Goal: Book appointment/travel/reservation

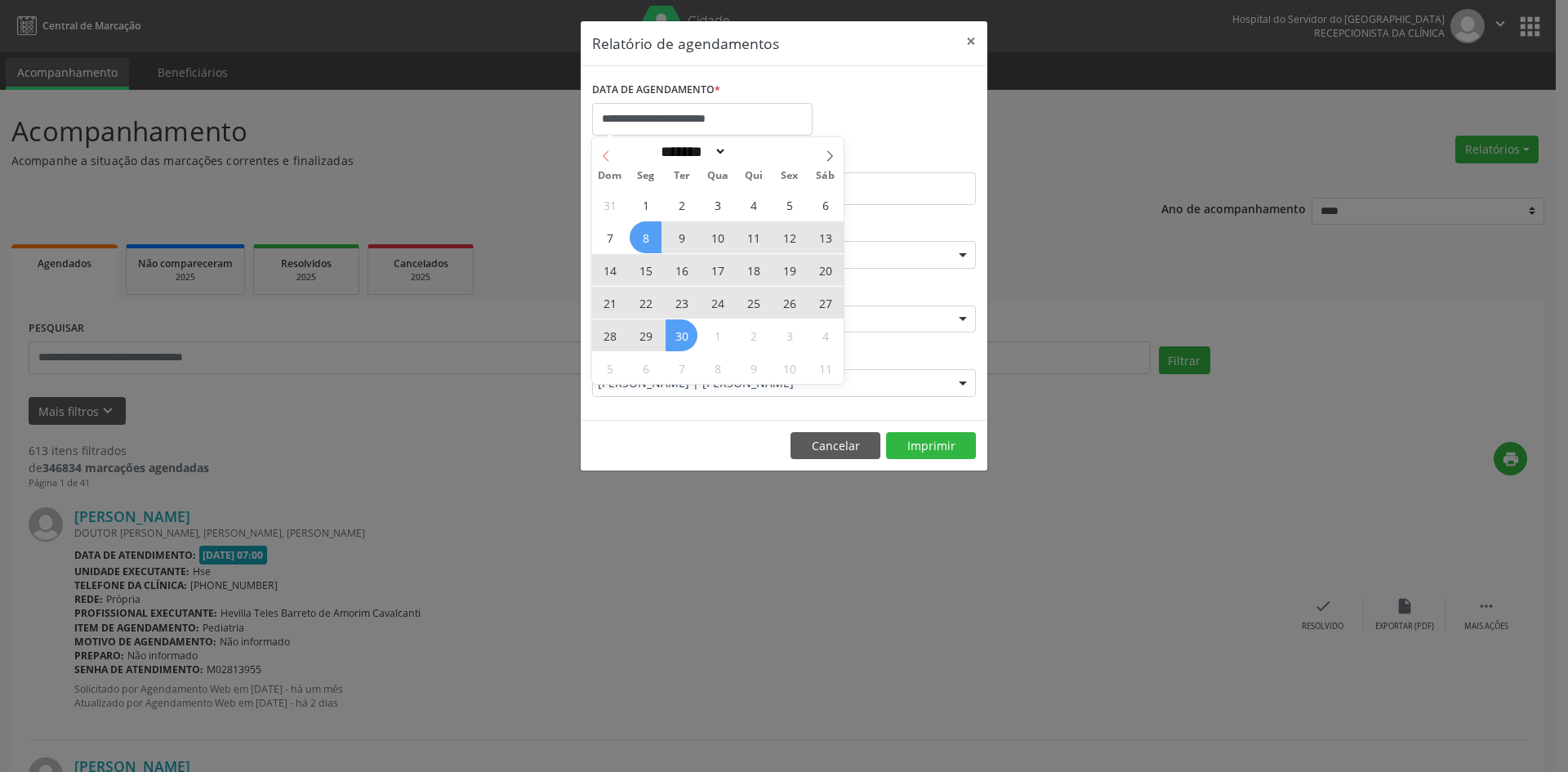
click at [614, 159] on span at bounding box center [606, 151] width 28 height 28
select select "*"
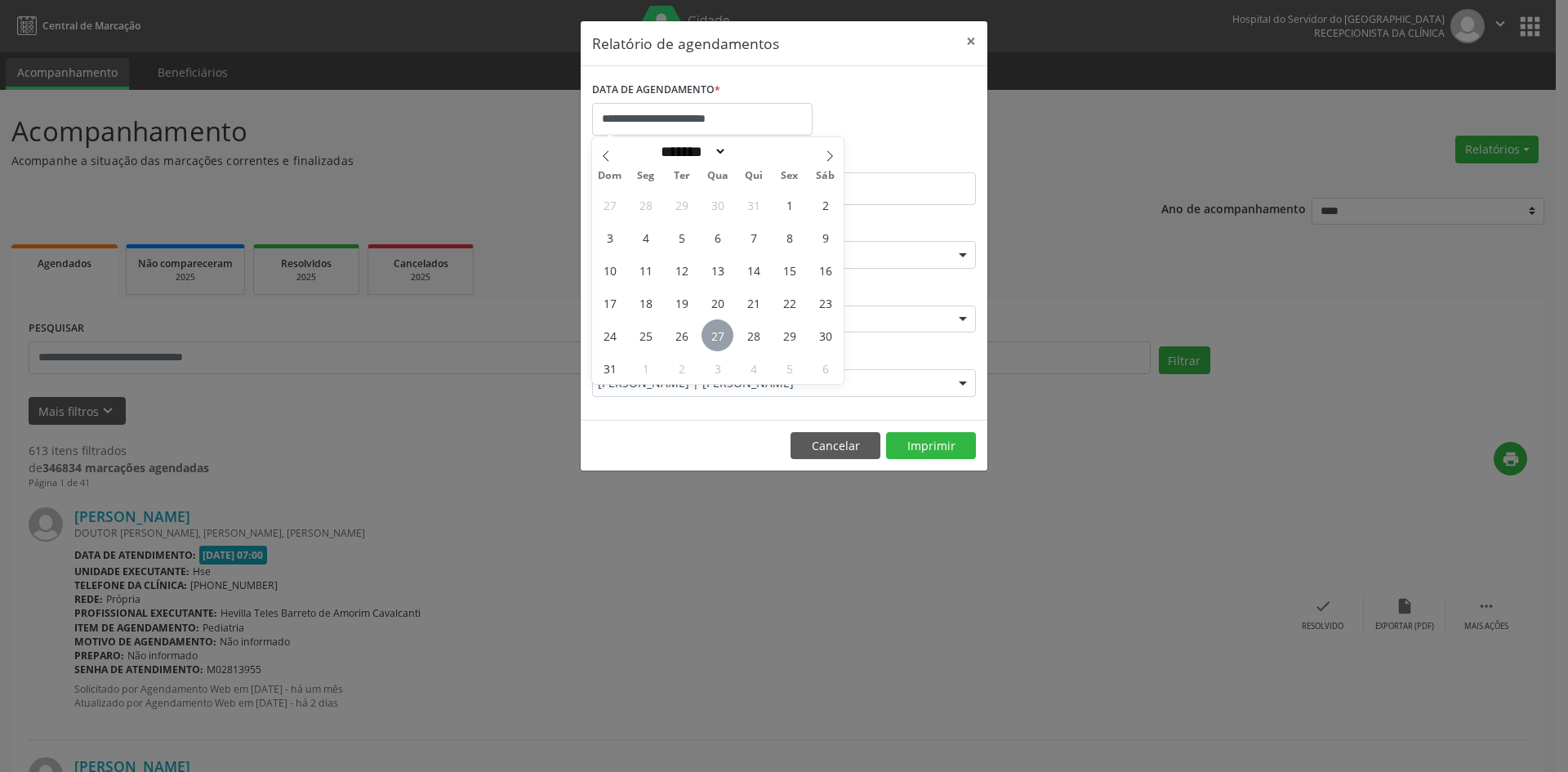
click at [706, 327] on span "27" at bounding box center [717, 336] width 32 height 32
type input "**********"
click at [723, 333] on span "27" at bounding box center [717, 336] width 32 height 32
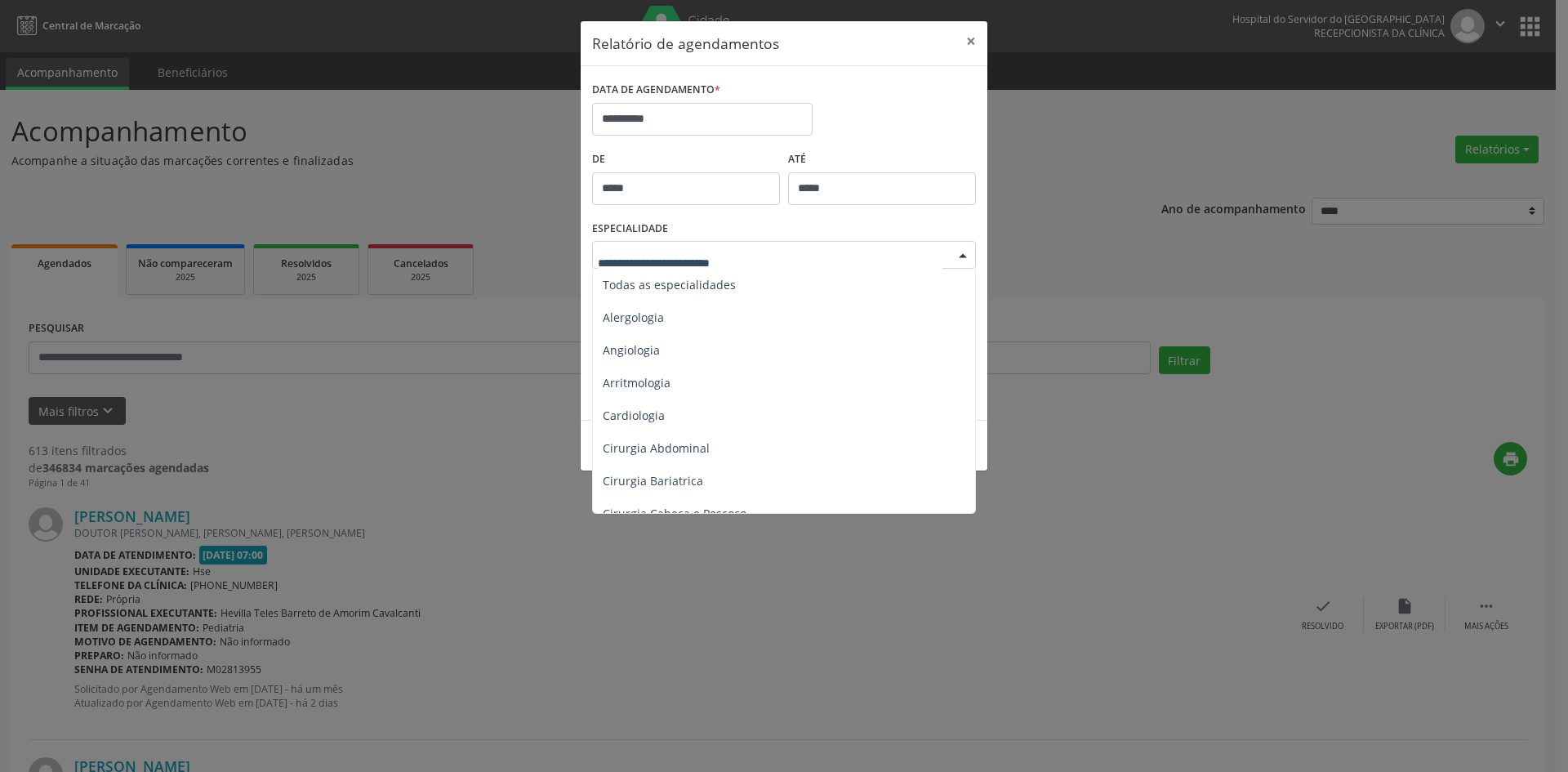
click at [965, 256] on div at bounding box center [962, 256] width 25 height 28
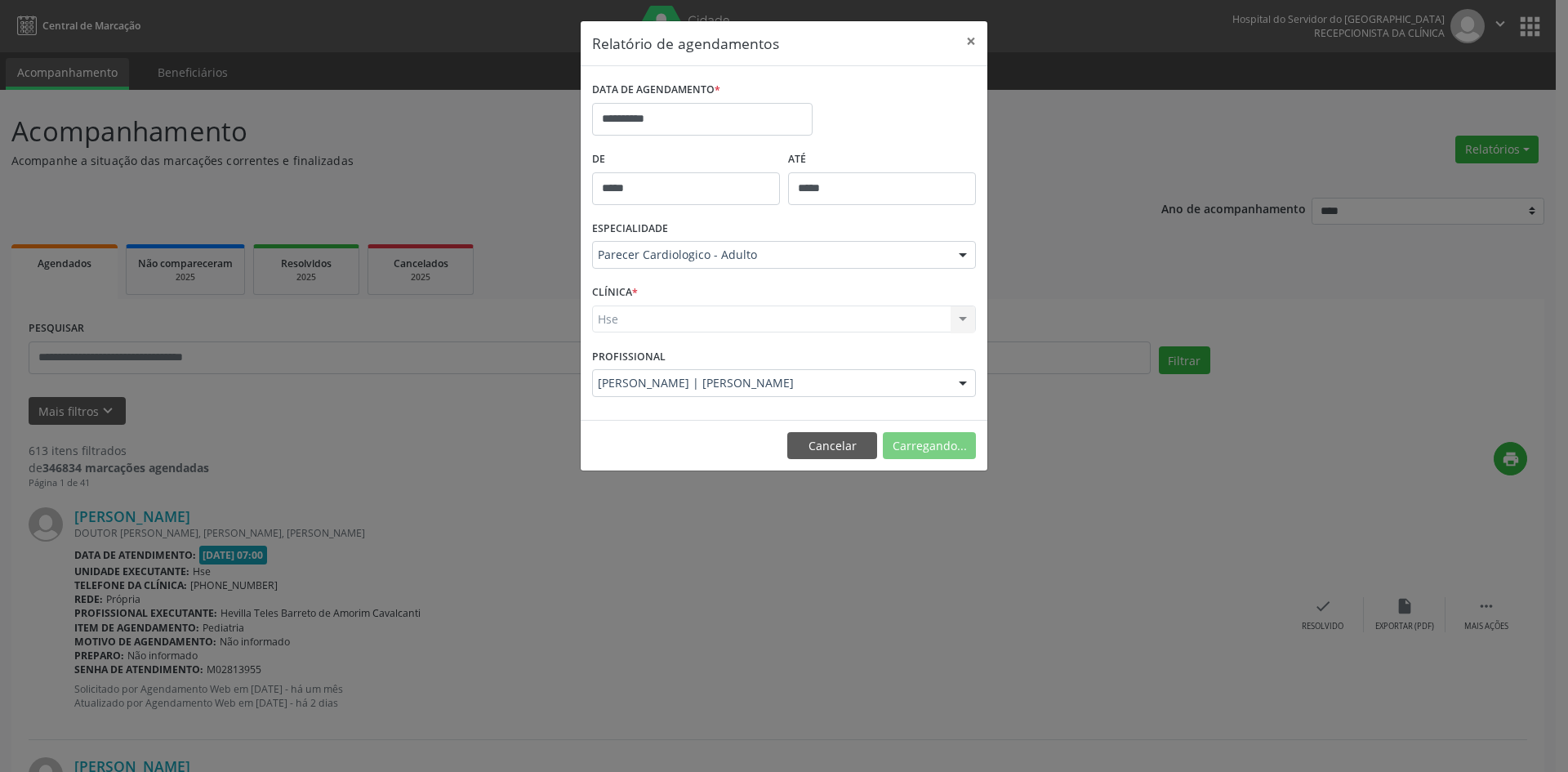
click at [629, 322] on div "Hse Hse Nenhum resultado encontrado para: " " Não há nenhuma opção para ser exi…" at bounding box center [784, 320] width 384 height 28
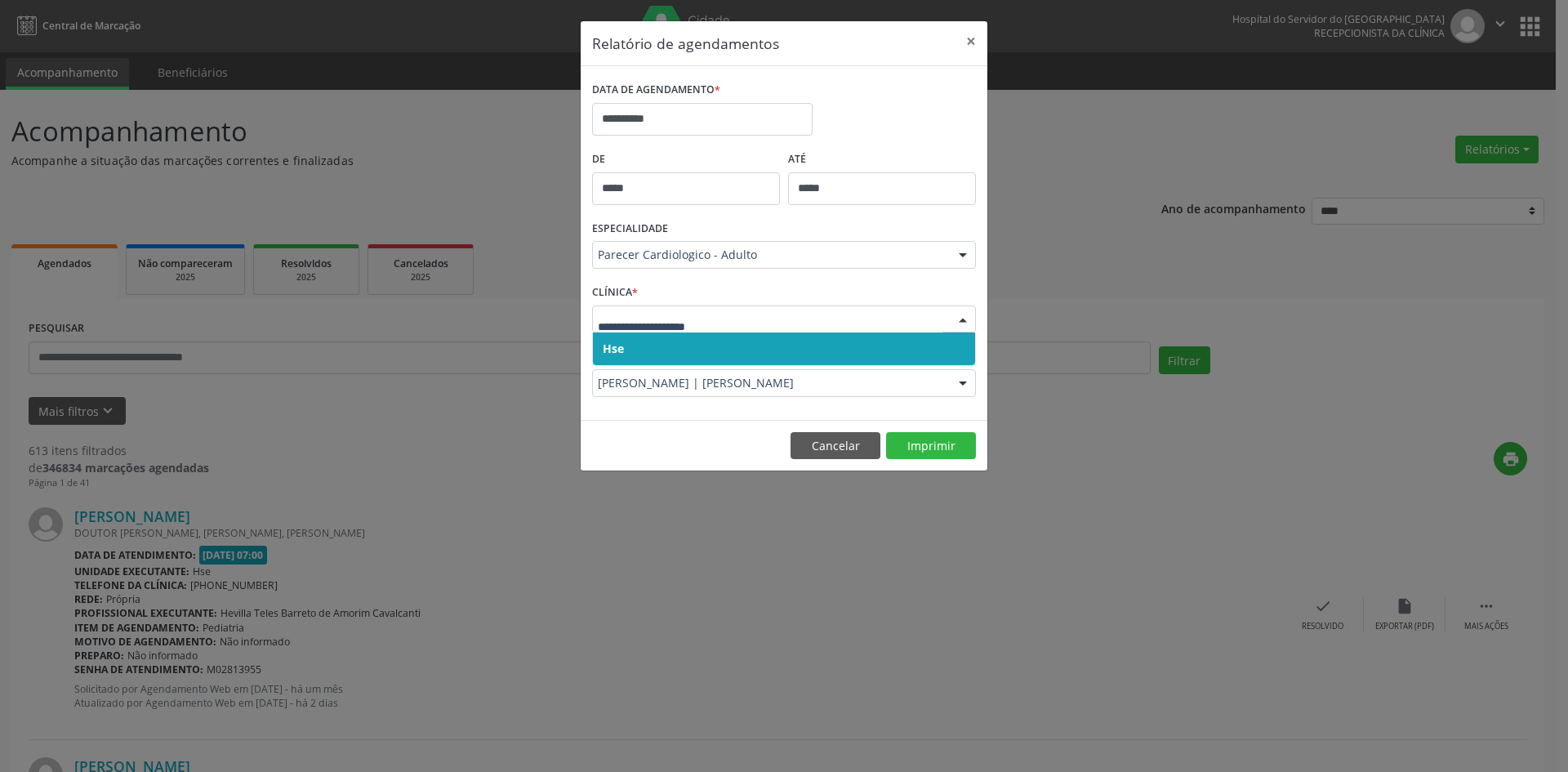
drag, startPoint x: 620, startPoint y: 347, endPoint x: 620, endPoint y: 330, distance: 17.0
click at [620, 342] on span "Hse" at bounding box center [614, 348] width 22 height 16
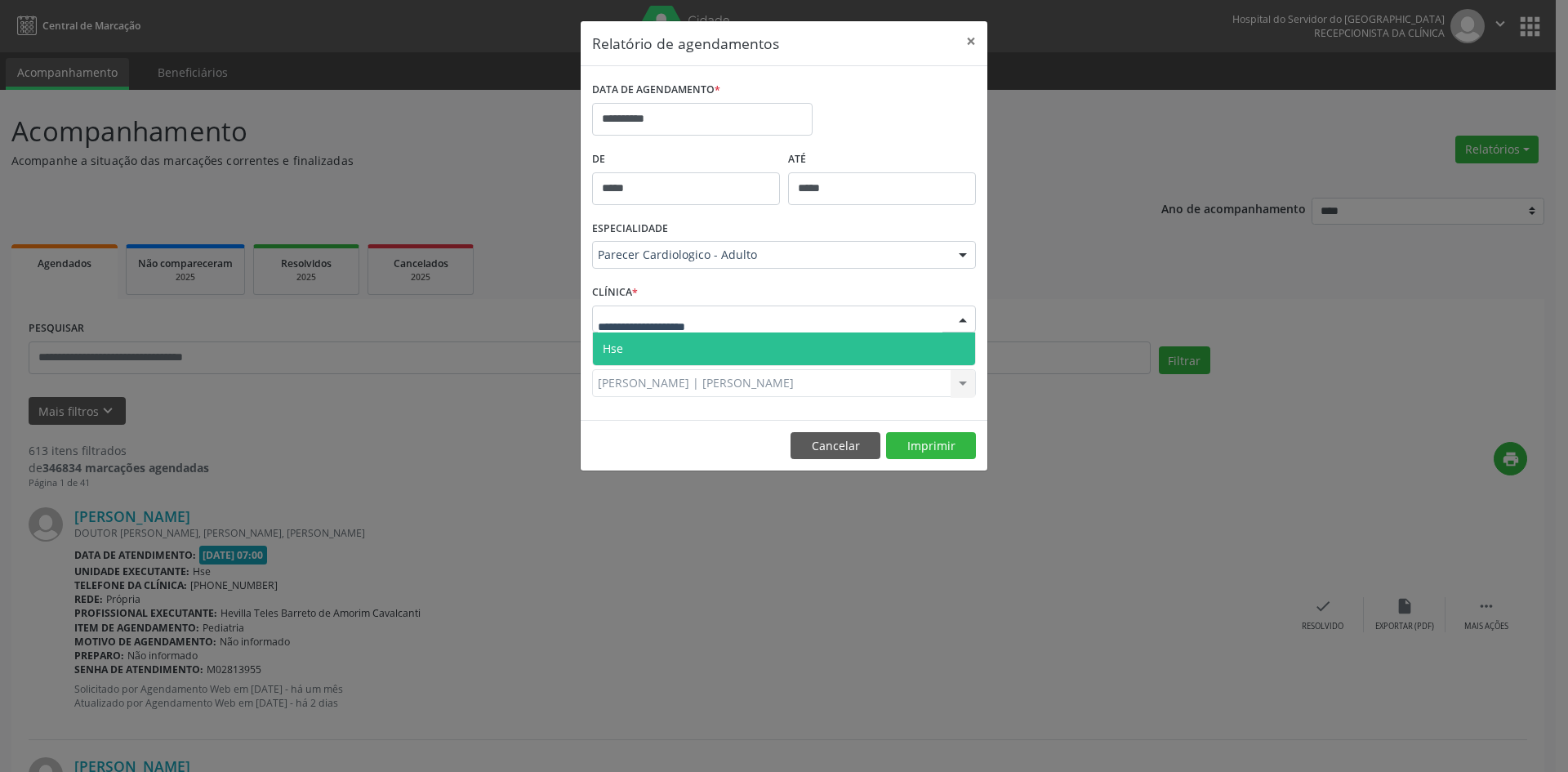
click at [626, 344] on span "Hse" at bounding box center [784, 348] width 382 height 33
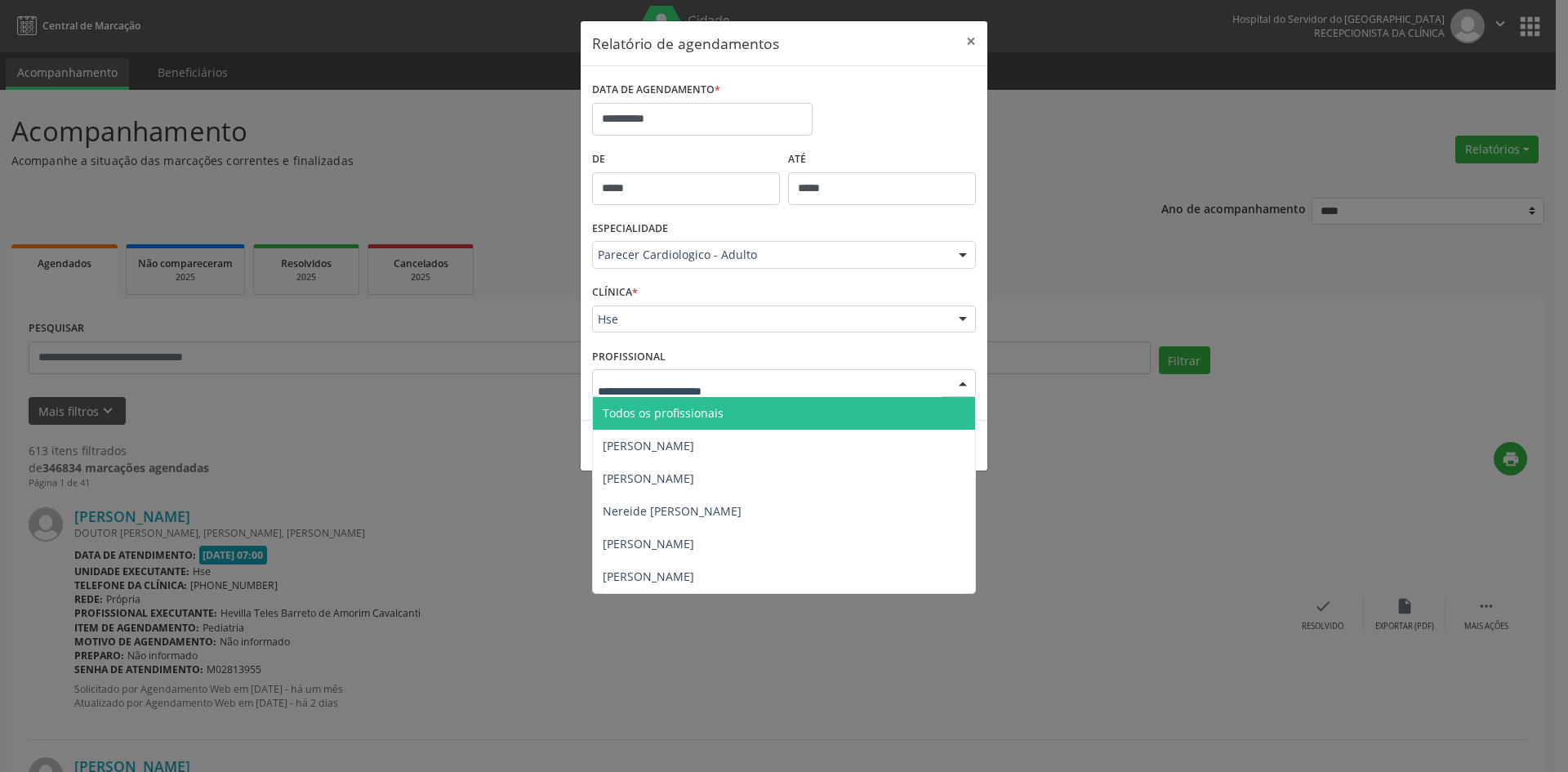
click at [673, 397] on span "Todos os profissionais" at bounding box center [784, 413] width 382 height 33
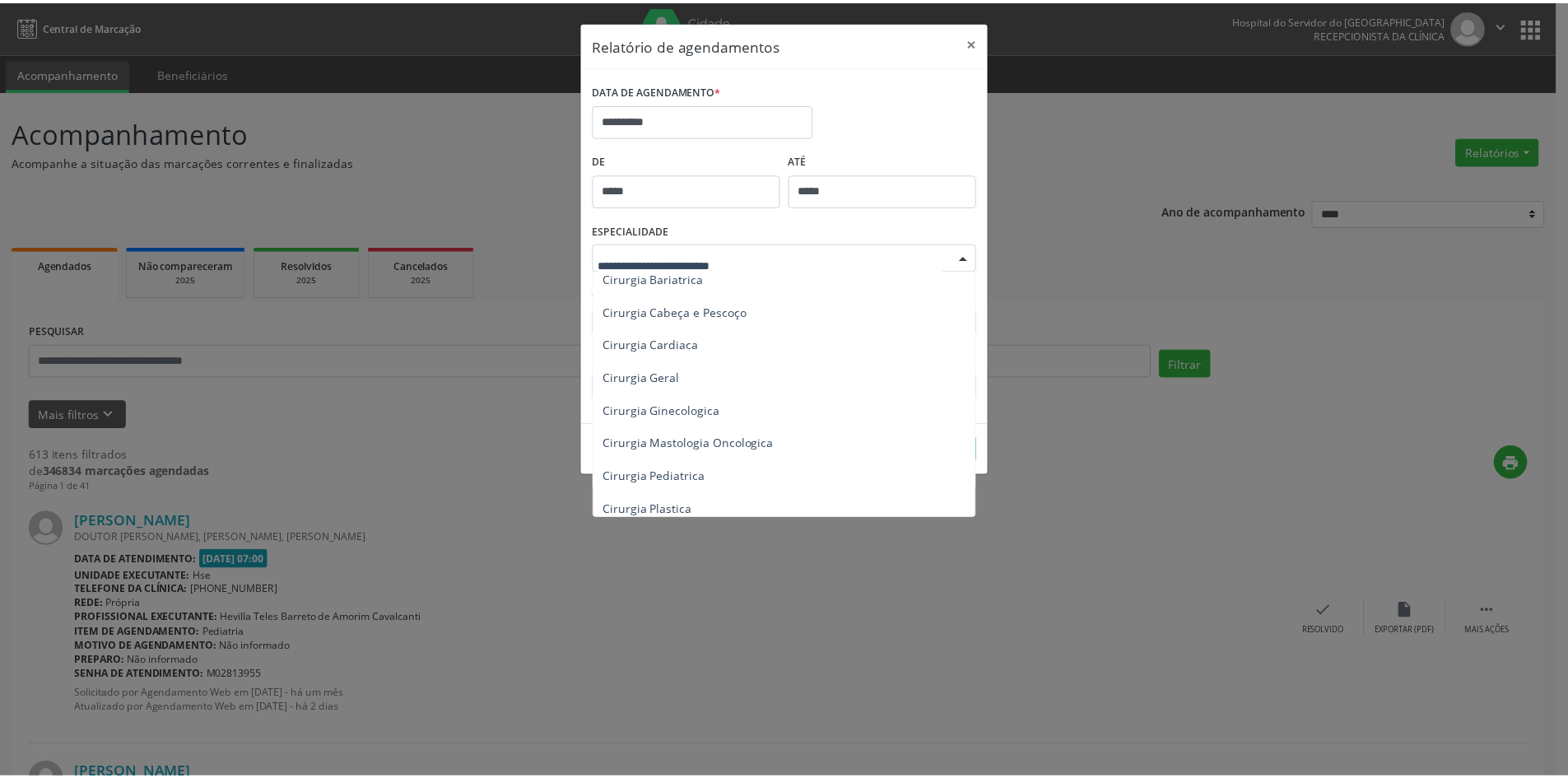
scroll to position [79, 0]
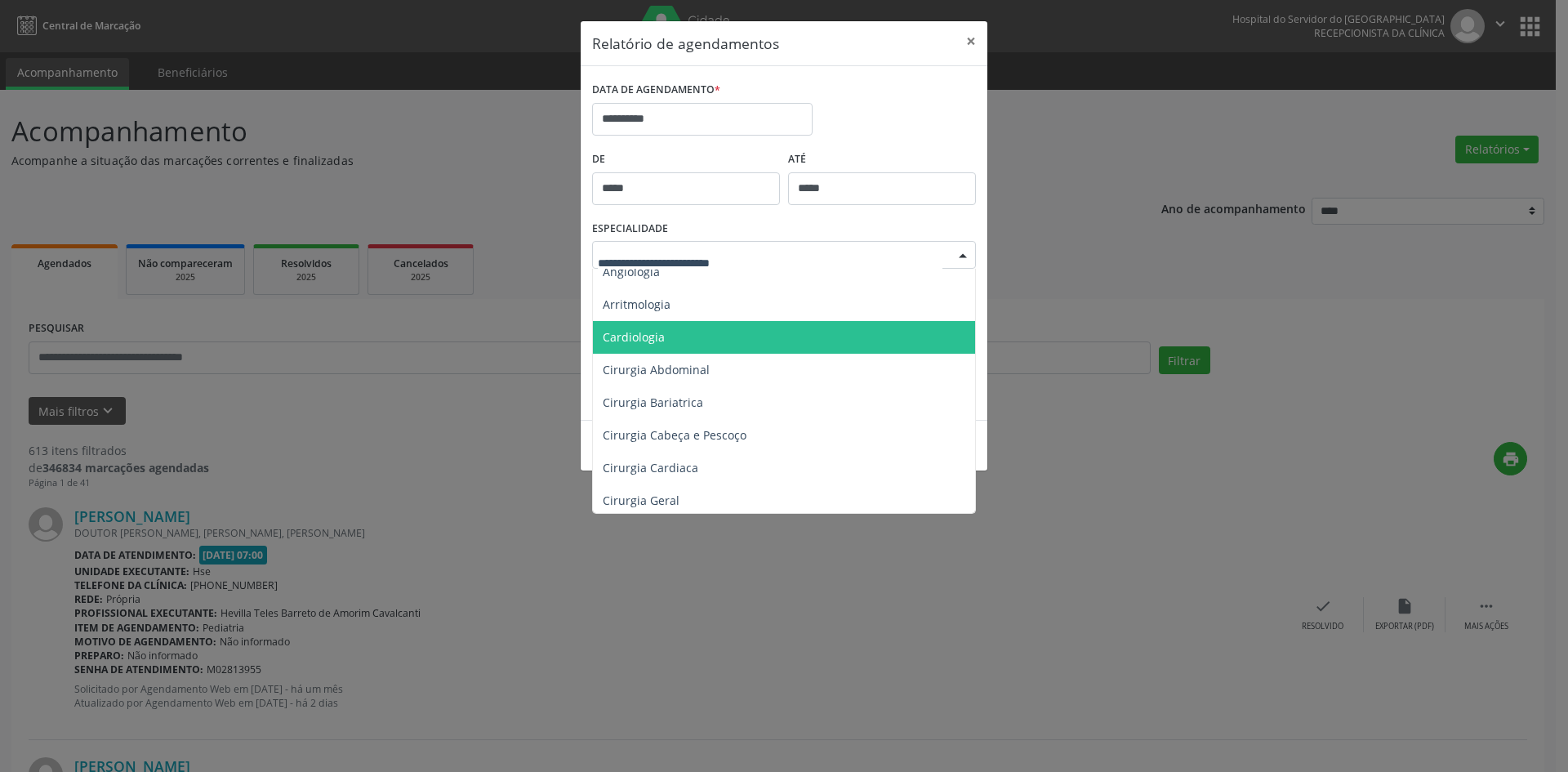
click at [643, 345] on span "Cardiologia" at bounding box center [785, 337] width 385 height 33
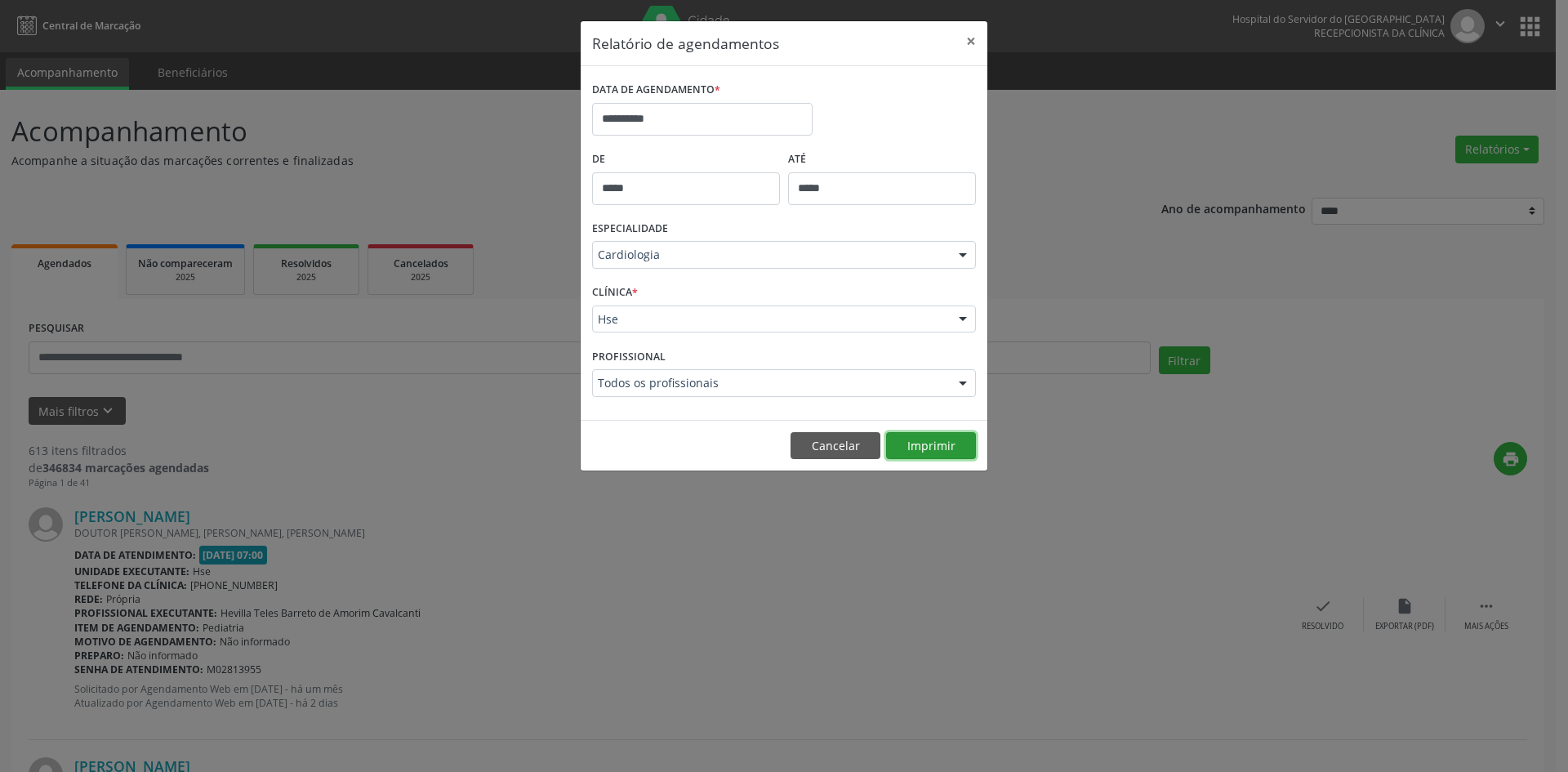
click at [922, 452] on button "Imprimir" at bounding box center [931, 446] width 90 height 28
click at [979, 45] on button "×" at bounding box center [971, 41] width 33 height 40
